Goal: Transaction & Acquisition: Subscribe to service/newsletter

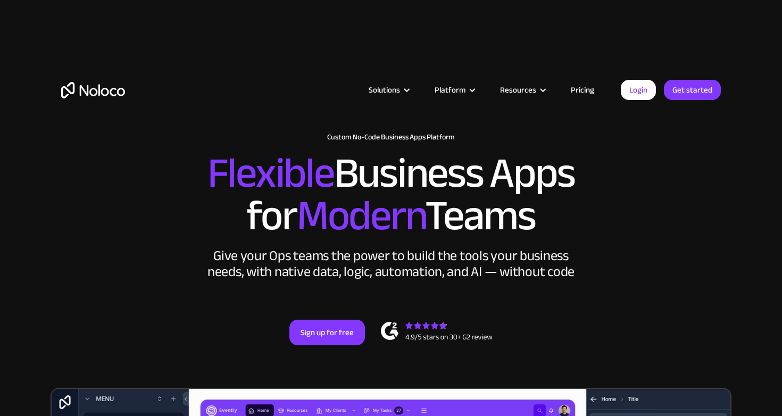
click at [568, 88] on link "Pricing" at bounding box center [583, 90] width 50 height 14
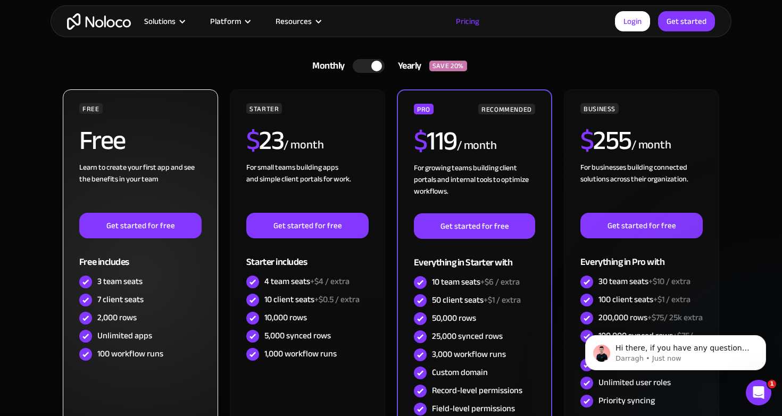
scroll to position [217, 0]
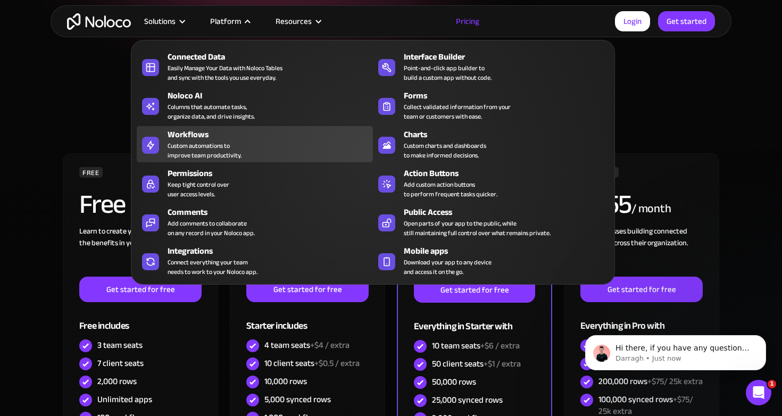
click at [216, 147] on div "Custom automations to improve team productivity." at bounding box center [205, 150] width 74 height 19
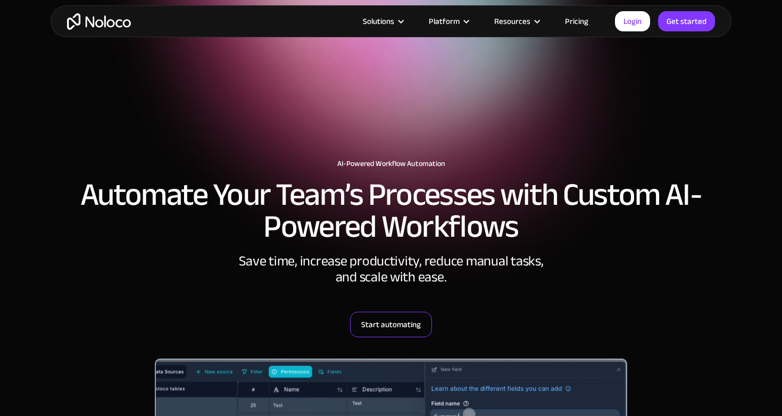
scroll to position [169, 0]
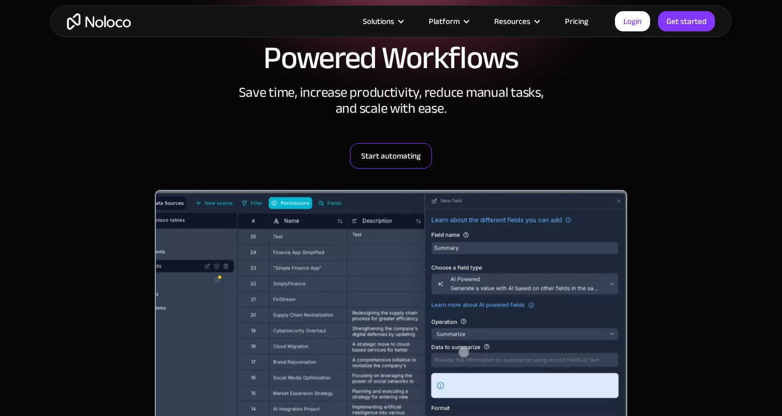
click at [381, 162] on link "Start automating" at bounding box center [391, 156] width 82 height 26
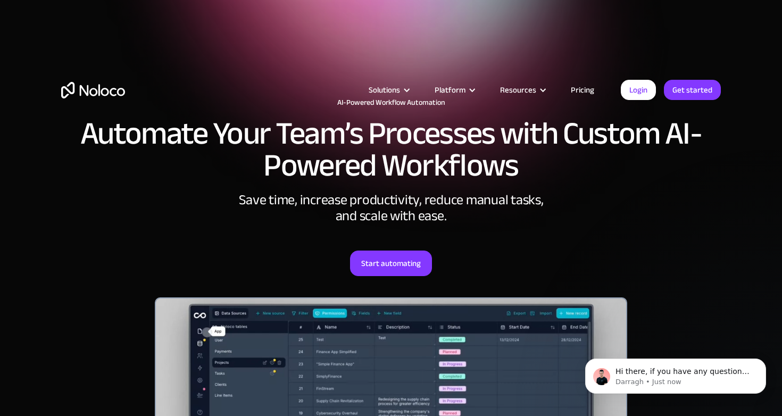
scroll to position [0, 0]
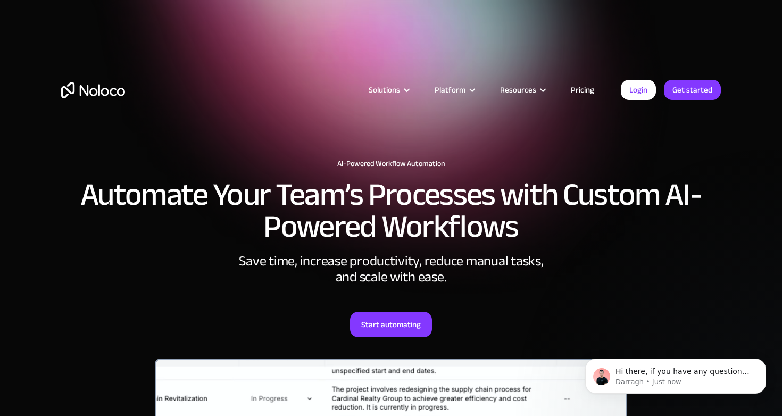
click at [581, 94] on link "Pricing" at bounding box center [583, 90] width 50 height 14
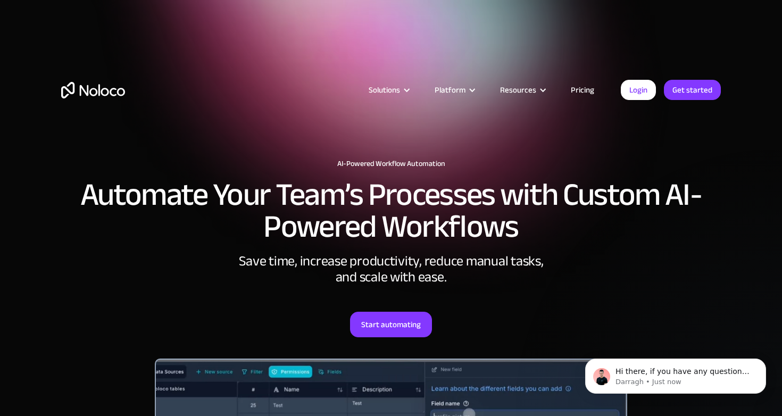
click at [581, 90] on link "Pricing" at bounding box center [583, 90] width 50 height 14
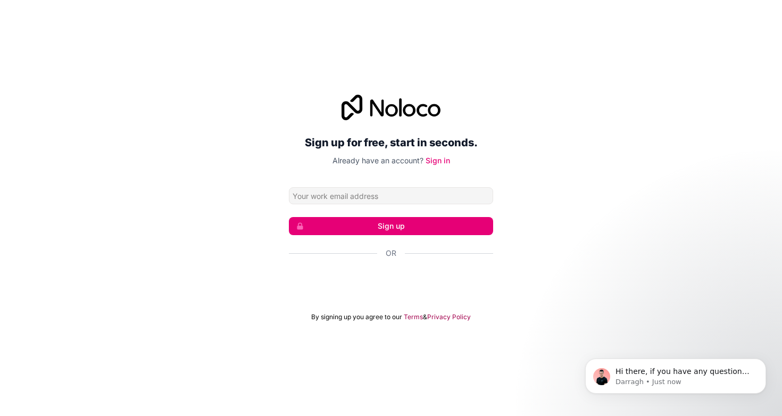
click at [310, 263] on div "Or" at bounding box center [391, 272] width 204 height 48
